Goal: Task Accomplishment & Management: Use online tool/utility

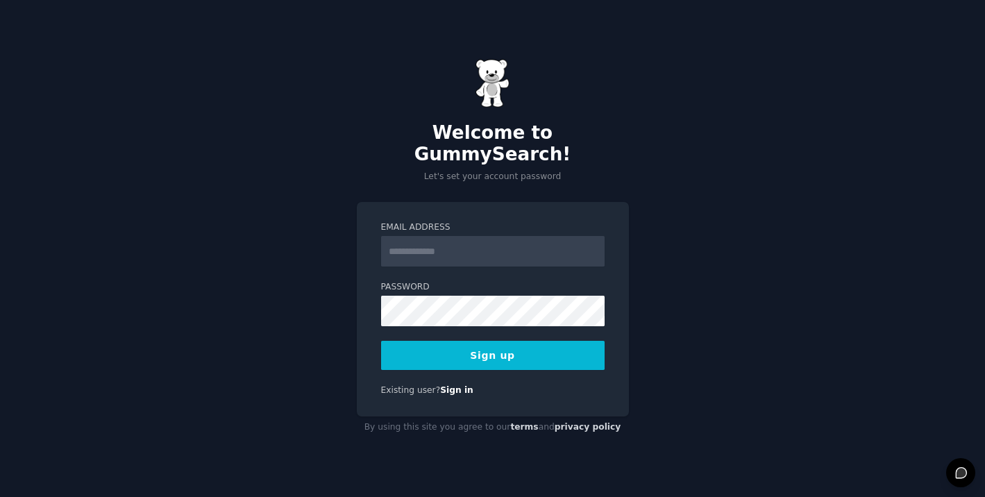
click at [493, 206] on div "Email Address Password Sign up Existing user? Sign in" at bounding box center [493, 309] width 272 height 215
click at [474, 236] on input "Email Address" at bounding box center [493, 251] width 224 height 31
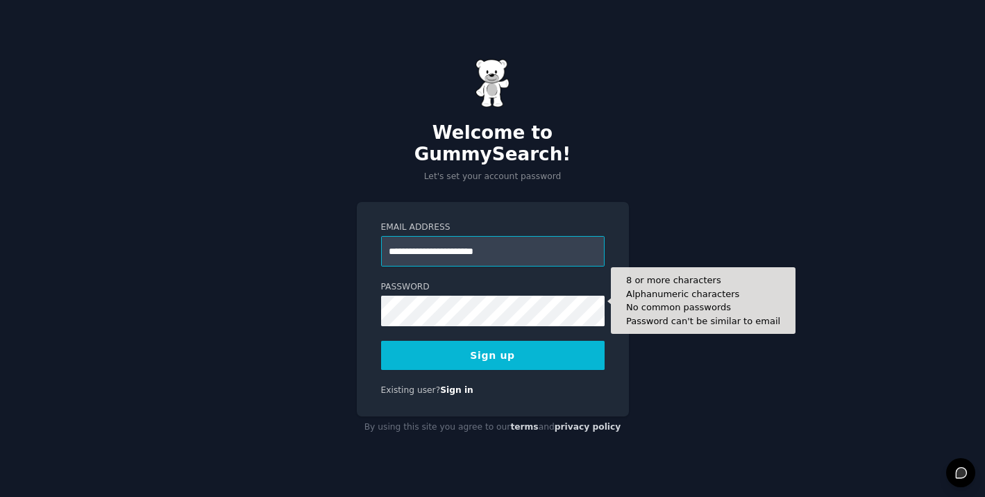
type input "**********"
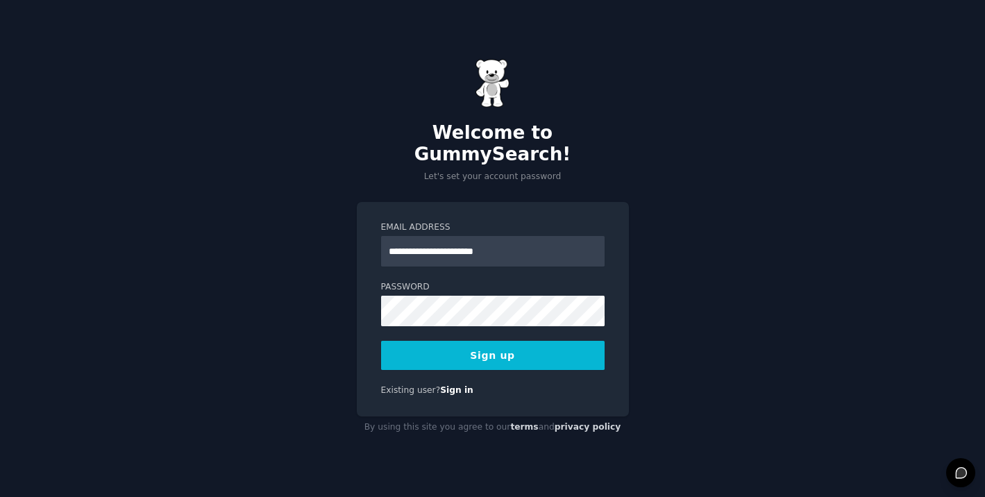
click at [622, 357] on div "**********" at bounding box center [493, 309] width 272 height 215
click at [501, 342] on button "Sign up" at bounding box center [493, 355] width 224 height 29
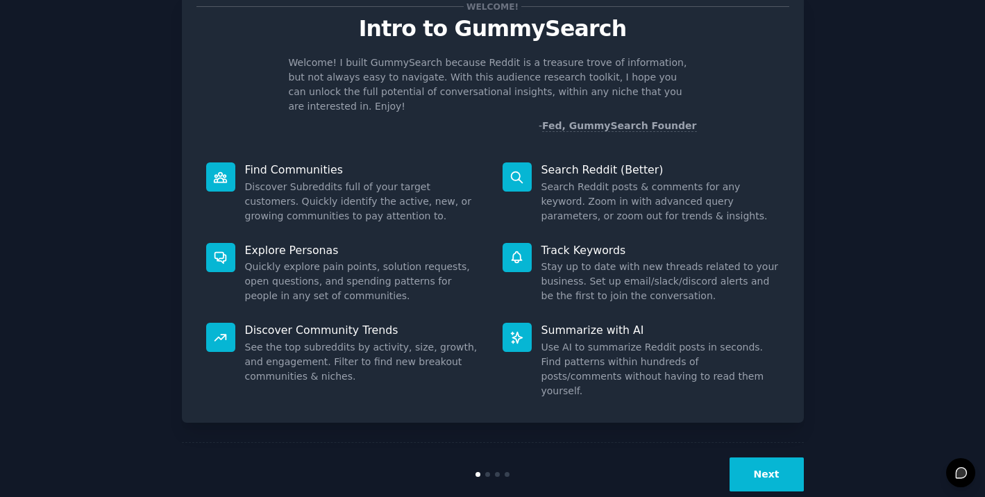
scroll to position [47, 0]
click at [767, 458] on button "Next" at bounding box center [767, 475] width 74 height 34
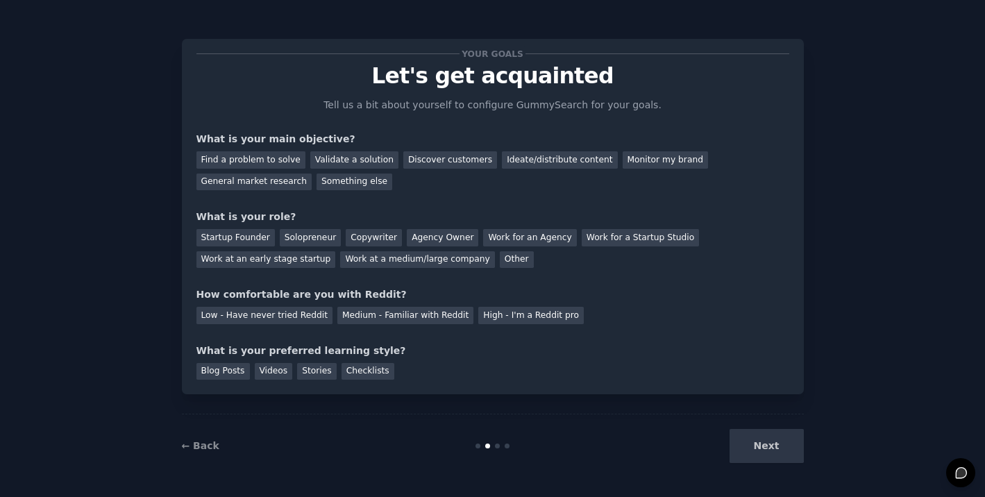
click at [768, 444] on div "Next" at bounding box center [701, 446] width 208 height 34
click at [433, 165] on div "Discover customers" at bounding box center [450, 159] width 94 height 17
click at [427, 258] on div "Work at a medium/large company" at bounding box center [417, 259] width 154 height 17
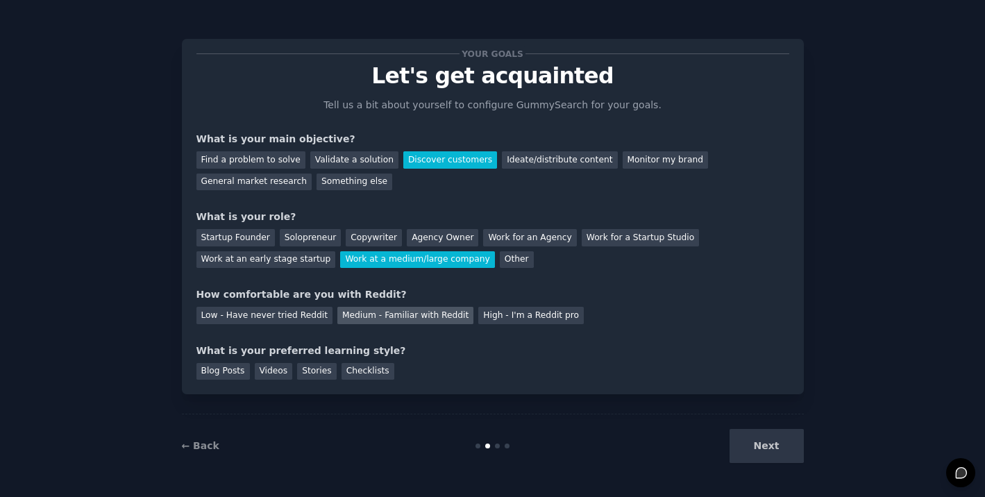
click at [384, 309] on div "Medium - Familiar with Reddit" at bounding box center [406, 315] width 136 height 17
click at [776, 451] on div "Next" at bounding box center [701, 446] width 208 height 34
click at [230, 365] on div "Blog Posts" at bounding box center [223, 371] width 53 height 17
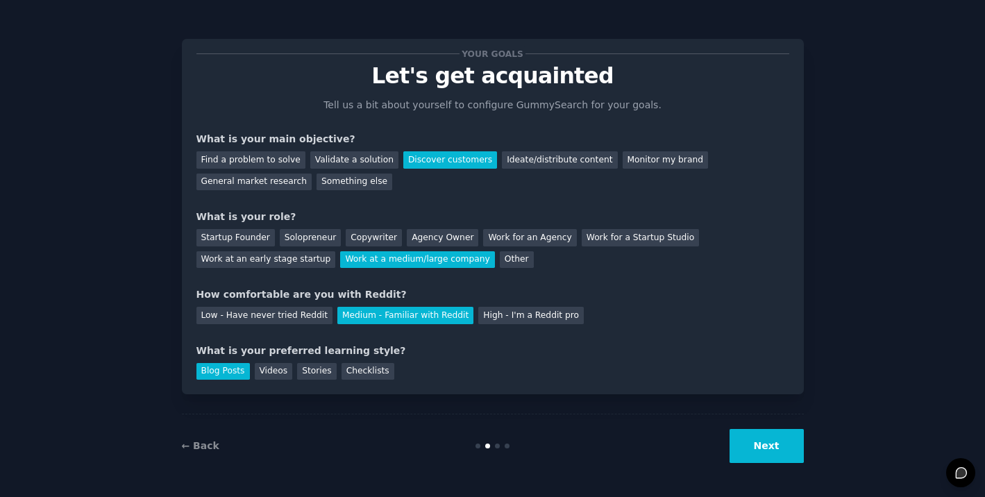
click at [774, 456] on button "Next" at bounding box center [767, 446] width 74 height 34
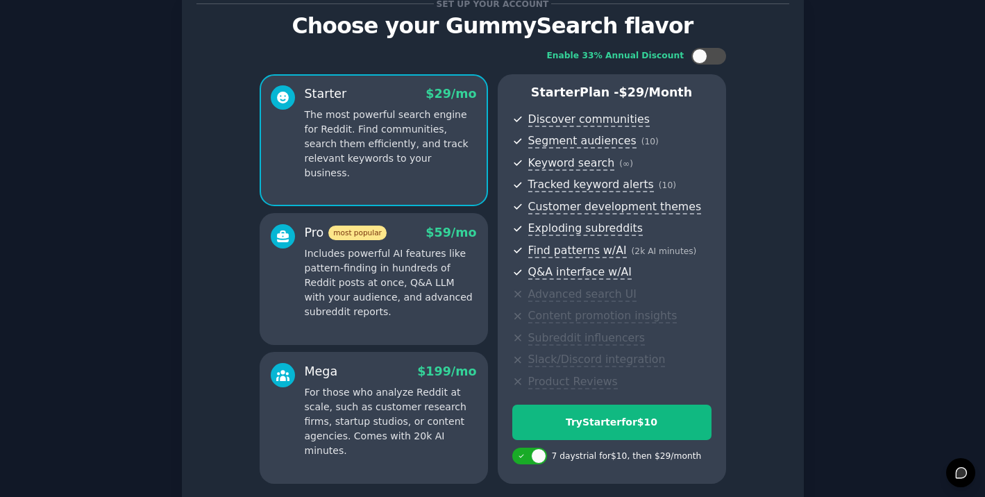
scroll to position [53, 0]
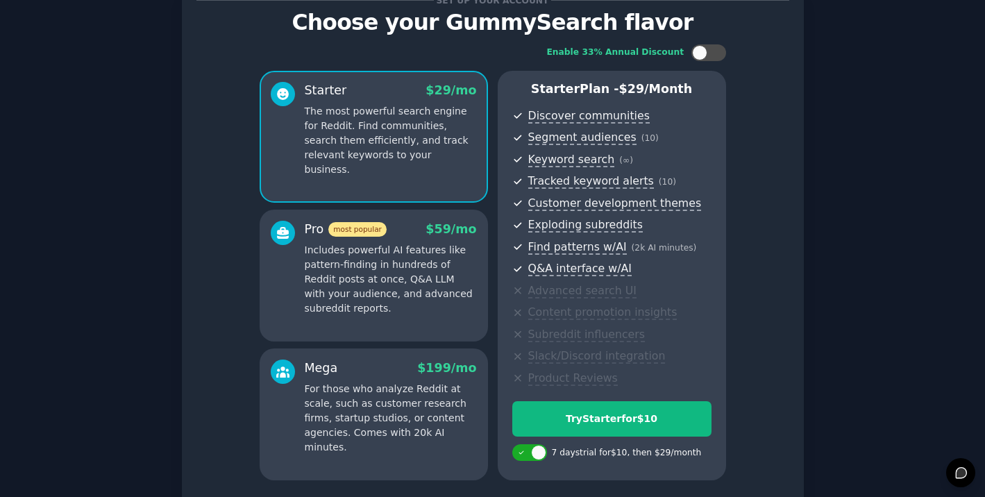
click at [411, 260] on p "Includes powerful AI features like pattern-finding in hundreds of Reddit posts …" at bounding box center [391, 279] width 172 height 73
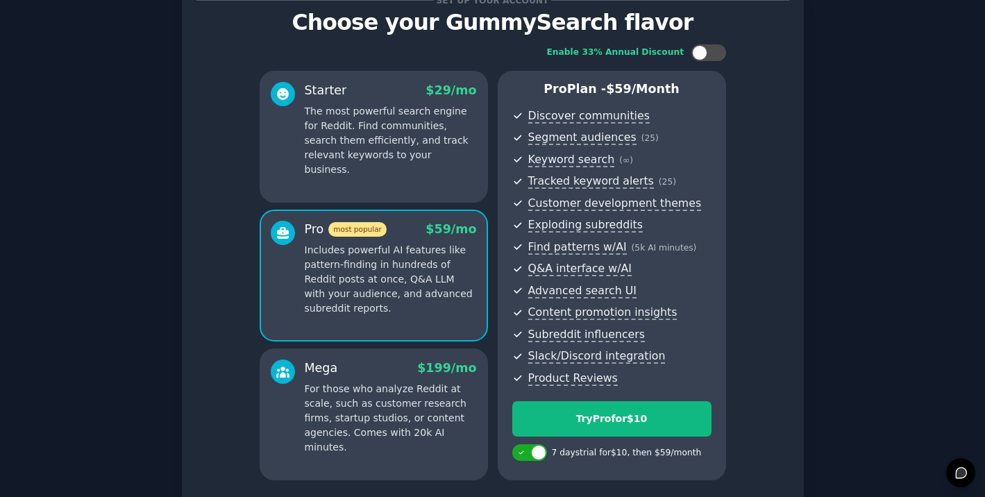
click at [367, 374] on div "Mega $ 199 /mo For those who analyze Reddit at scale, such as customer research…" at bounding box center [391, 407] width 172 height 95
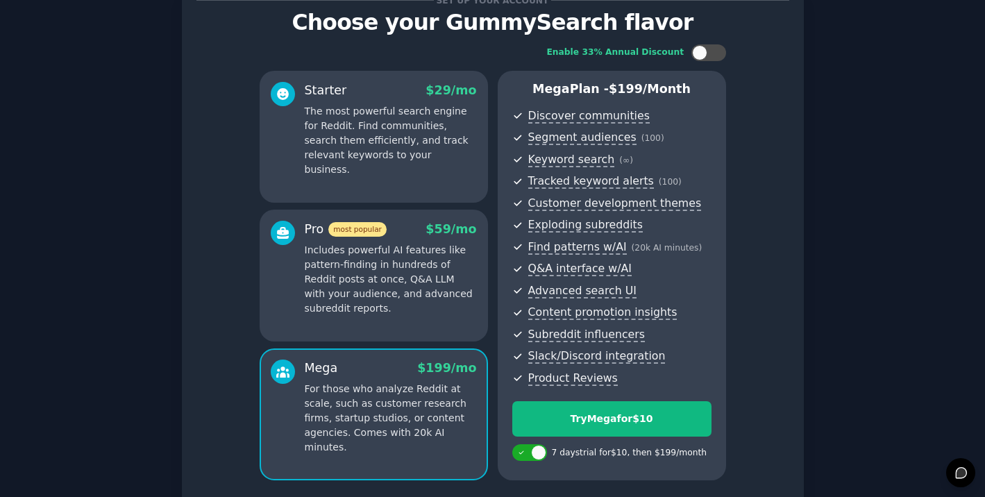
click at [403, 302] on p "Includes powerful AI features like pattern-finding in hundreds of Reddit posts …" at bounding box center [391, 279] width 172 height 73
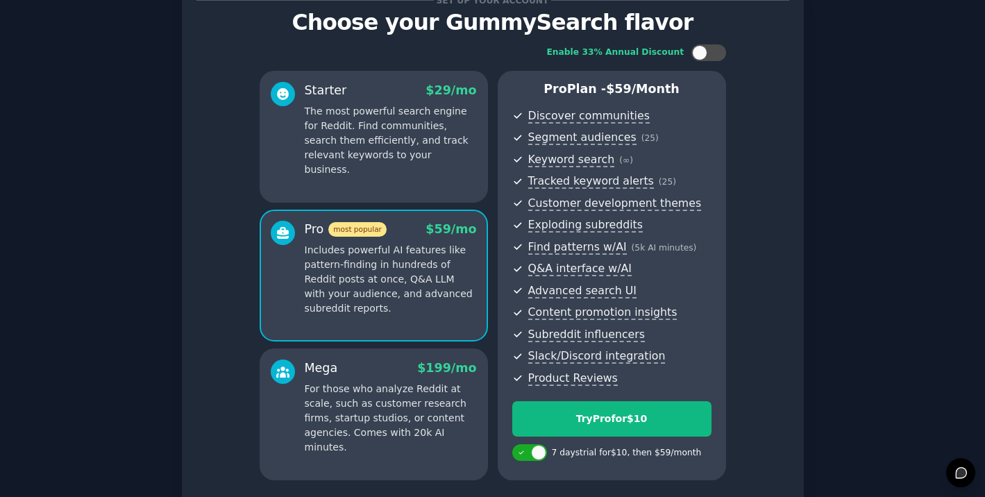
click at [385, 376] on div "Mega $ 199 /mo For those who analyze Reddit at scale, such as customer research…" at bounding box center [391, 407] width 172 height 95
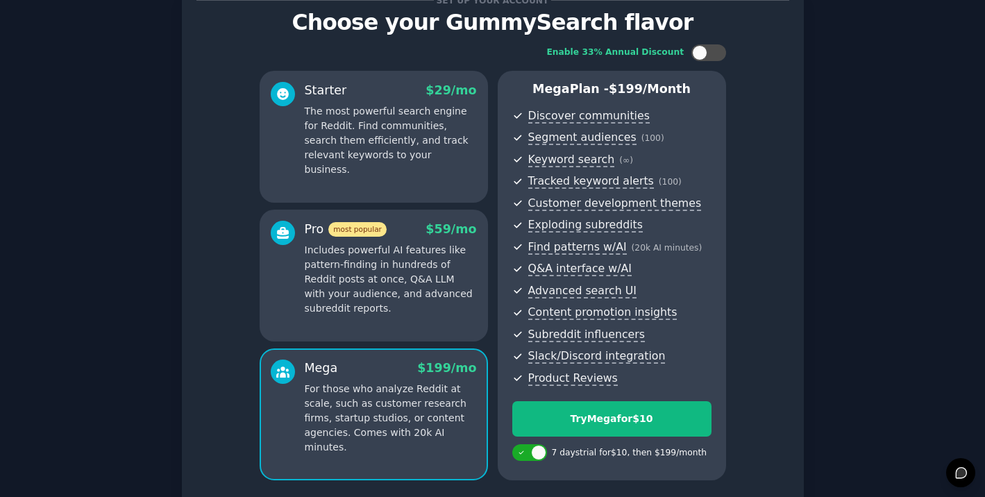
click at [410, 281] on p "Includes powerful AI features like pattern-finding in hundreds of Reddit posts …" at bounding box center [391, 279] width 172 height 73
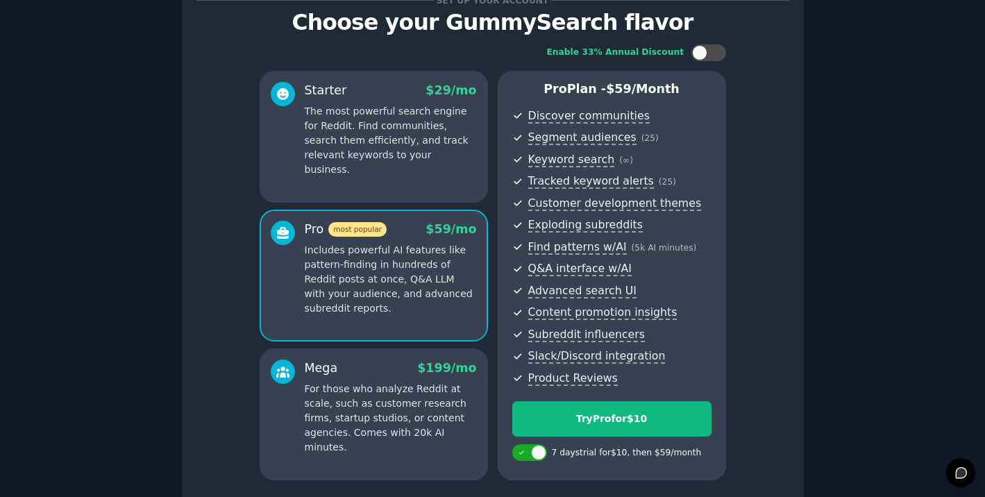
click at [403, 382] on p "For those who analyze Reddit at scale, such as customer research firms, startup…" at bounding box center [391, 418] width 172 height 73
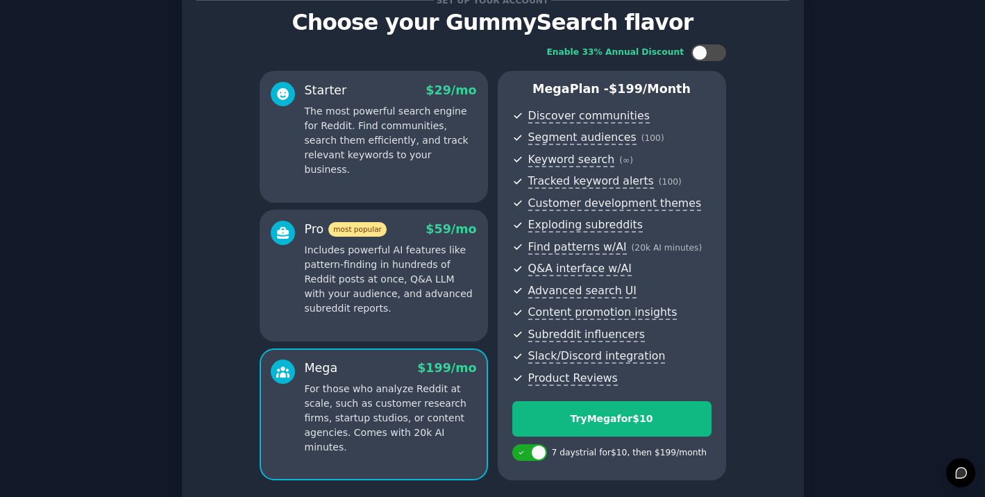
click at [409, 298] on p "Includes powerful AI features like pattern-finding in hundreds of Reddit posts …" at bounding box center [391, 279] width 172 height 73
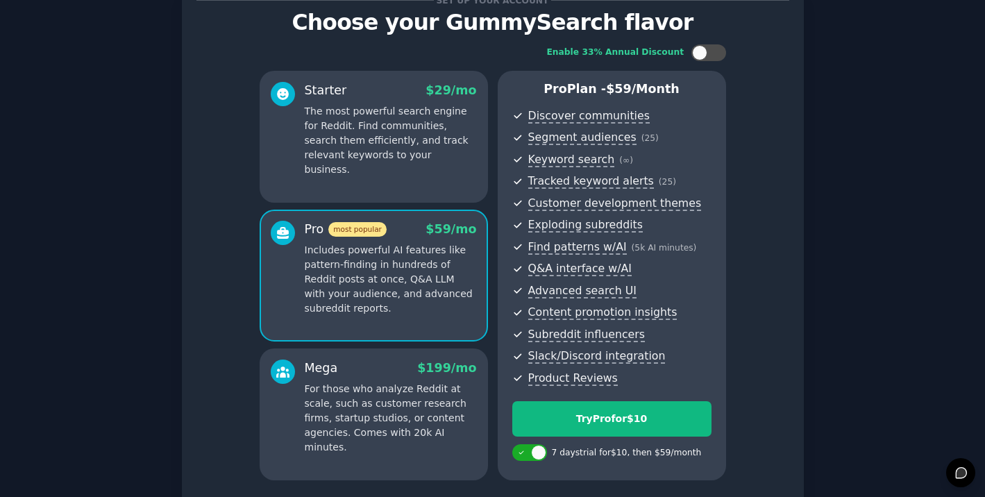
click at [386, 385] on p "For those who analyze Reddit at scale, such as customer research firms, startup…" at bounding box center [391, 418] width 172 height 73
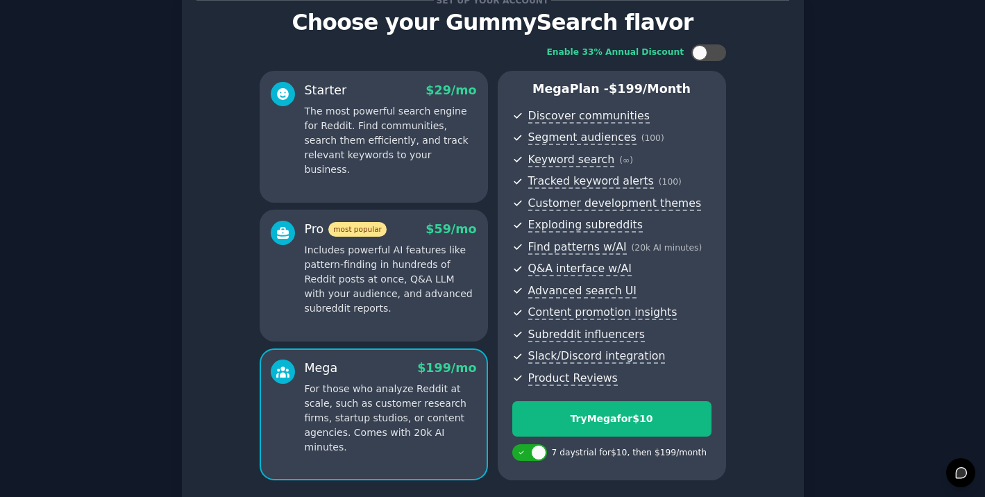
click at [381, 288] on p "Includes powerful AI features like pattern-finding in hundreds of Reddit posts …" at bounding box center [391, 279] width 172 height 73
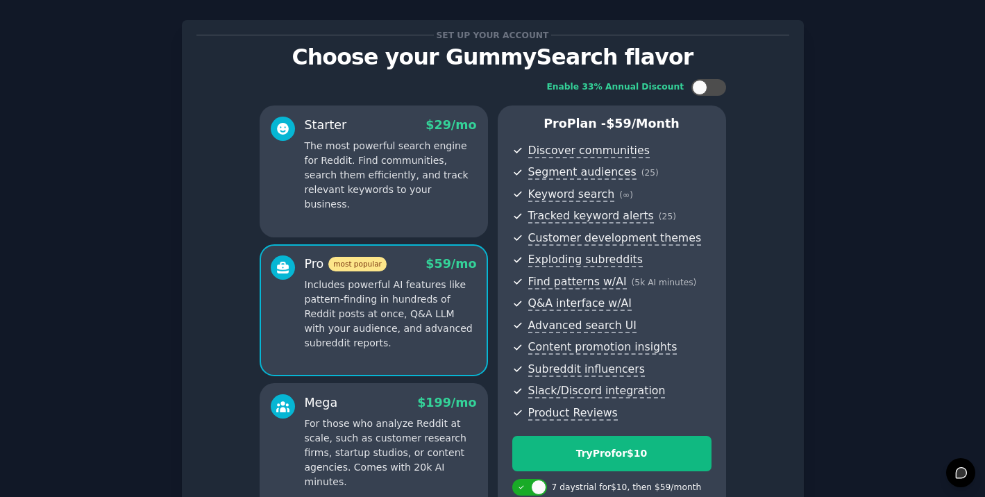
scroll to position [22, 0]
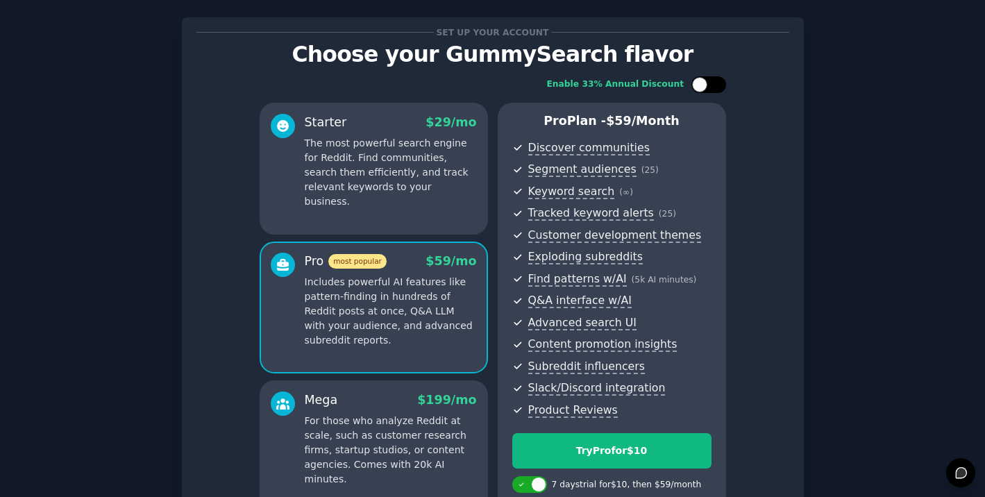
click at [714, 90] on div at bounding box center [709, 84] width 35 height 17
click at [710, 86] on div at bounding box center [717, 84] width 15 height 15
checkbox input "false"
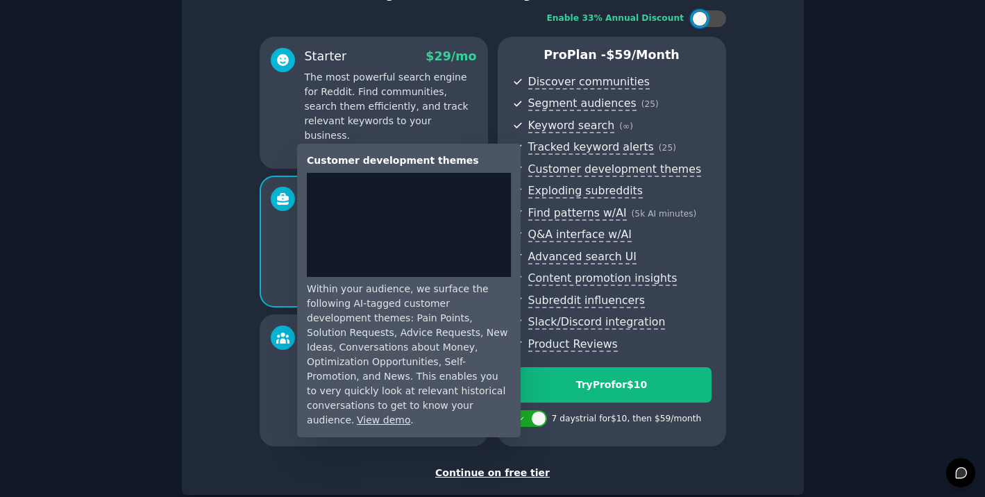
scroll to position [127, 0]
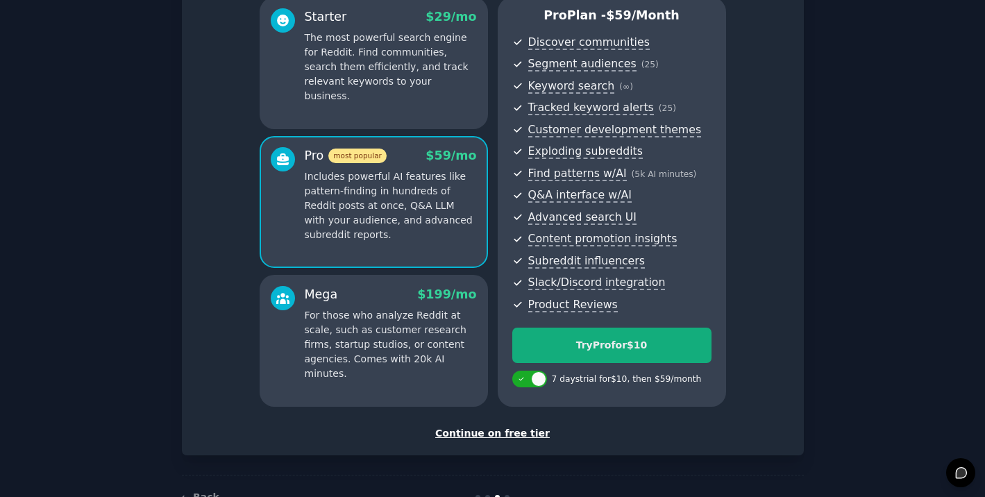
click at [642, 341] on div "Try Pro for $10" at bounding box center [612, 345] width 198 height 15
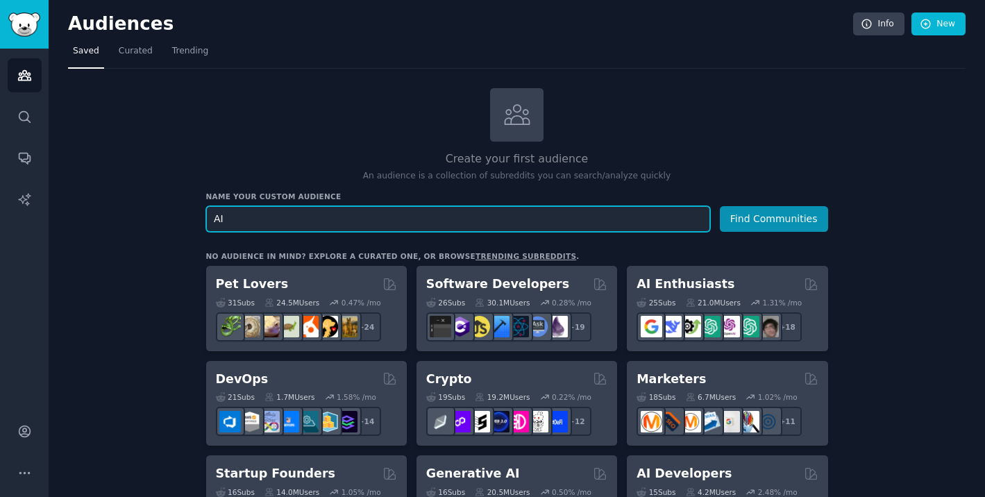
click at [440, 211] on input "AI" at bounding box center [458, 219] width 504 height 26
paste input "Filmmakers"
type input "AI Filmmakers"
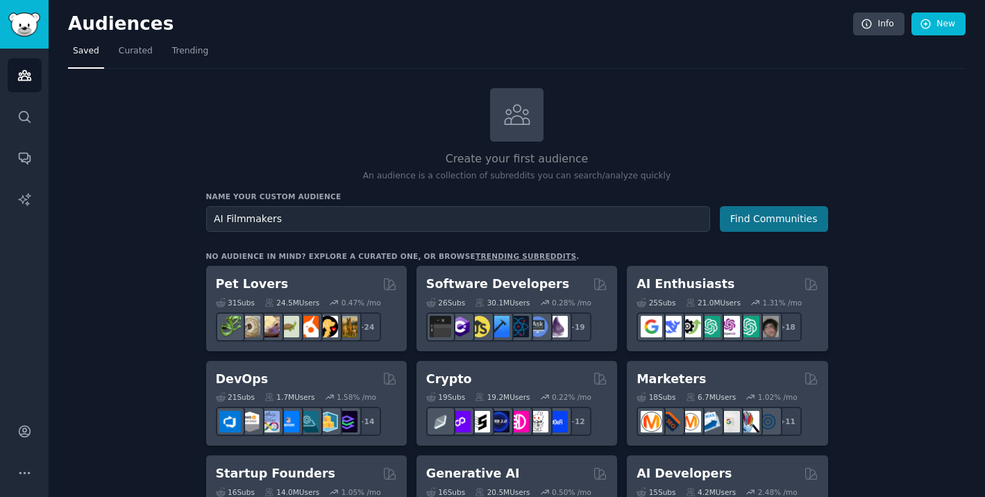
click at [763, 215] on button "Find Communities" at bounding box center [774, 219] width 108 height 26
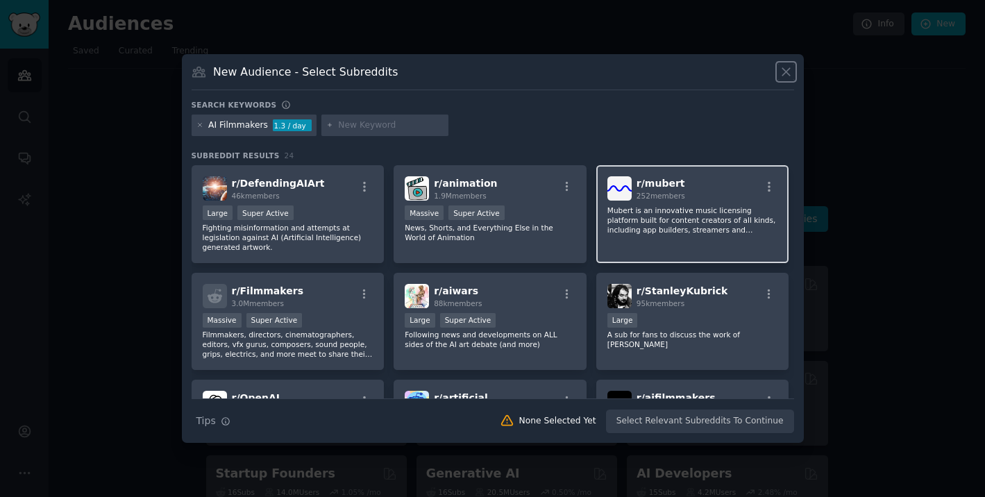
scroll to position [1, 0]
